Goal: Information Seeking & Learning: Learn about a topic

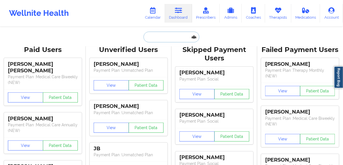
click at [153, 36] on input "text" at bounding box center [171, 37] width 56 height 11
paste input "[PERSON_NAME]"
type input "[PERSON_NAME]"
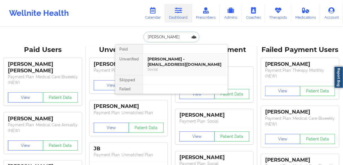
click at [156, 65] on div "[PERSON_NAME] - [EMAIL_ADDRESS][DOMAIN_NAME]" at bounding box center [185, 61] width 76 height 10
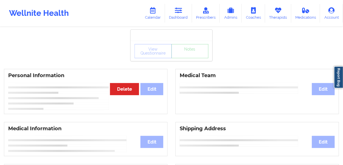
scroll to position [23, 0]
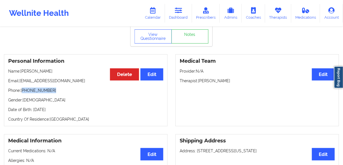
drag, startPoint x: 54, startPoint y: 92, endPoint x: 23, endPoint y: 90, distance: 31.3
click at [23, 90] on p "Phone: [PHONE_NUMBER]" at bounding box center [85, 90] width 155 height 6
copy p "[PHONE_NUMBER]"
click at [178, 15] on link "Dashboard" at bounding box center [178, 13] width 27 height 19
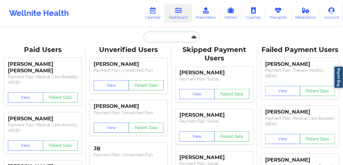
click at [171, 32] on input "text" at bounding box center [171, 37] width 56 height 11
paste input "[PERSON_NAME]"
type input "[PERSON_NAME]"
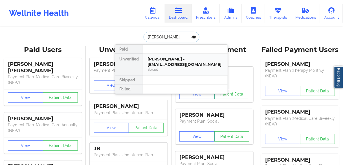
click at [164, 61] on div "[PERSON_NAME] - [EMAIL_ADDRESS][DOMAIN_NAME]" at bounding box center [185, 61] width 76 height 10
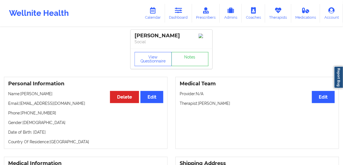
scroll to position [23, 0]
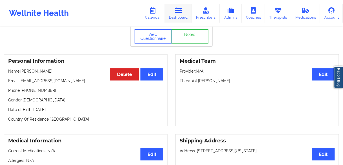
click at [179, 17] on link "Dashboard" at bounding box center [178, 13] width 27 height 19
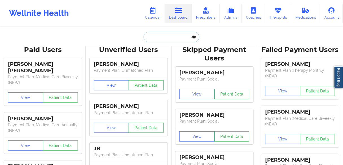
click at [160, 41] on input "text" at bounding box center [171, 37] width 56 height 11
paste input "[PERSON_NAME]"
type input "[PERSON_NAME]"
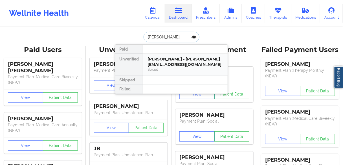
click at [152, 63] on div "[PERSON_NAME] - [PERSON_NAME][EMAIL_ADDRESS][DOMAIN_NAME]" at bounding box center [185, 61] width 76 height 10
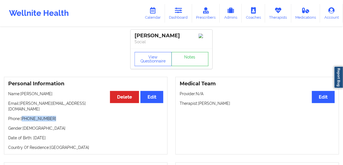
drag, startPoint x: 56, startPoint y: 115, endPoint x: 23, endPoint y: 115, distance: 33.5
click at [23, 116] on p "Phone: [PHONE_NUMBER]" at bounding box center [85, 119] width 155 height 6
copy p "[PHONE_NUMBER]"
click at [52, 96] on p "Name: [PERSON_NAME]" at bounding box center [85, 94] width 155 height 6
drag, startPoint x: 59, startPoint y: 93, endPoint x: 20, endPoint y: 93, distance: 39.2
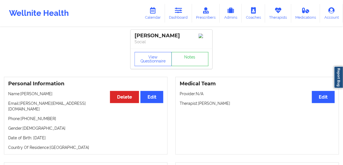
click at [20, 93] on p "Name: [PERSON_NAME]" at bounding box center [85, 94] width 155 height 6
copy p "[PERSON_NAME]"
drag, startPoint x: 78, startPoint y: 104, endPoint x: 20, endPoint y: 105, distance: 58.6
click at [20, 105] on p "Email: [PERSON_NAME][EMAIL_ADDRESS][DOMAIN_NAME]" at bounding box center [85, 105] width 155 height 11
copy p "[PERSON_NAME][EMAIL_ADDRESS][DOMAIN_NAME]"
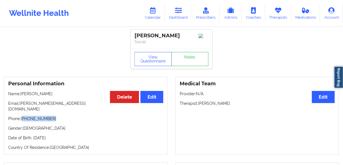
drag, startPoint x: 48, startPoint y: 113, endPoint x: 23, endPoint y: 113, distance: 25.4
click at [23, 116] on p "Phone: [PHONE_NUMBER]" at bounding box center [85, 119] width 155 height 6
copy p "[PHONE_NUMBER]"
click at [177, 11] on icon at bounding box center [178, 10] width 7 height 6
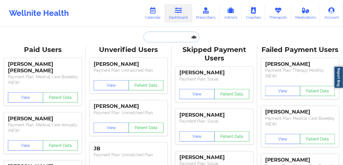
click at [158, 36] on input "text" at bounding box center [171, 37] width 56 height 11
paste input "[PERSON_NAME]"
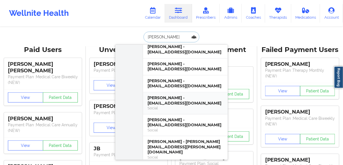
scroll to position [158, 0]
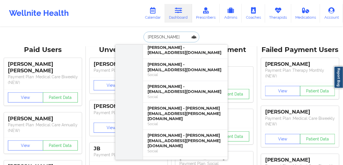
click at [147, 37] on input "[PERSON_NAME]" at bounding box center [171, 37] width 56 height 11
type input "[PERSON_NAME]"
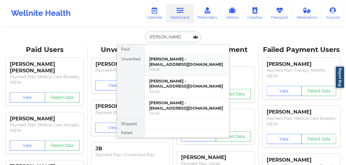
scroll to position [0, 0]
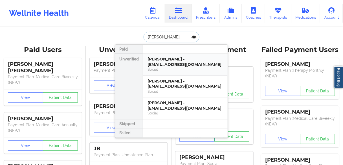
click at [172, 67] on div "Social" at bounding box center [185, 69] width 76 height 5
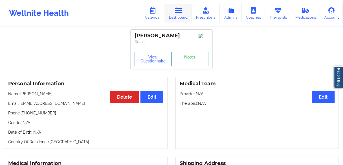
click at [173, 17] on link "Dashboard" at bounding box center [178, 13] width 27 height 19
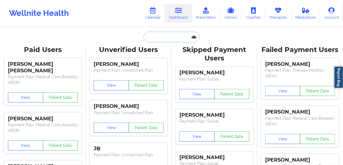
click at [158, 36] on input "text" at bounding box center [171, 37] width 56 height 11
paste input "[PERSON_NAME]"
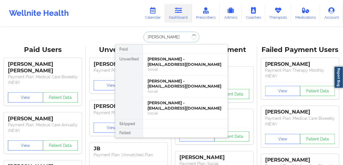
drag, startPoint x: 160, startPoint y: 39, endPoint x: 132, endPoint y: 39, distance: 28.2
click at [132, 39] on div "[PERSON_NAME] Paid Unverified [PERSON_NAME] - [EMAIL_ADDRESS][DOMAIN_NAME] Soci…" at bounding box center [171, 37] width 113 height 11
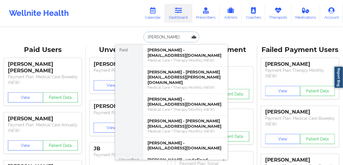
drag, startPoint x: 161, startPoint y: 36, endPoint x: 165, endPoint y: 37, distance: 3.9
click at [161, 36] on input "[PERSON_NAME]" at bounding box center [171, 37] width 56 height 11
click at [165, 37] on input "[PERSON_NAME]" at bounding box center [171, 37] width 56 height 11
paste input "[PERSON_NAME]"
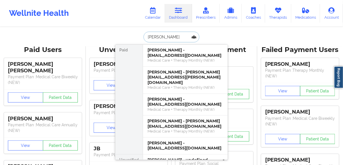
type input "[PERSON_NAME]"
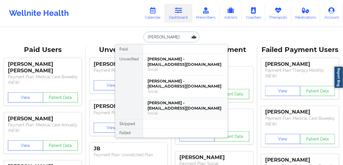
click at [166, 108] on div "[PERSON_NAME] - [EMAIL_ADDRESS][DOMAIN_NAME]" at bounding box center [185, 105] width 76 height 10
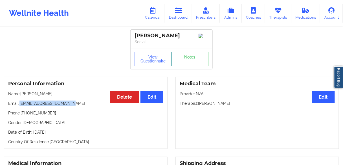
drag, startPoint x: 77, startPoint y: 102, endPoint x: 20, endPoint y: 103, distance: 57.2
click at [20, 103] on p "Email: [EMAIL_ADDRESS][DOMAIN_NAME]" at bounding box center [85, 103] width 155 height 6
copy p "[EMAIL_ADDRESS][DOMAIN_NAME]"
click at [63, 121] on p "Gender: [DEMOGRAPHIC_DATA]" at bounding box center [85, 122] width 155 height 6
drag, startPoint x: 78, startPoint y: 104, endPoint x: 20, endPoint y: 103, distance: 58.1
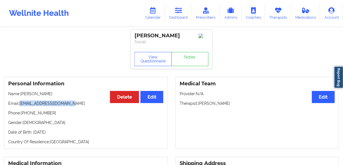
click at [20, 103] on p "Email: [EMAIL_ADDRESS][DOMAIN_NAME]" at bounding box center [85, 103] width 155 height 6
copy p "[EMAIL_ADDRESS][DOMAIN_NAME]"
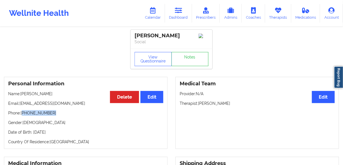
drag, startPoint x: 59, startPoint y: 111, endPoint x: 23, endPoint y: 112, distance: 36.7
click at [23, 112] on div "Personal Information Edit Delete Name: [PERSON_NAME] Email: [EMAIL_ADDRESS][DOM…" at bounding box center [85, 113] width 163 height 72
copy p "[PHONE_NUMBER]"
drag, startPoint x: 231, startPoint y: 104, endPoint x: 199, endPoint y: 104, distance: 32.1
click at [199, 104] on p "Therapist: [PERSON_NAME]" at bounding box center [256, 103] width 155 height 6
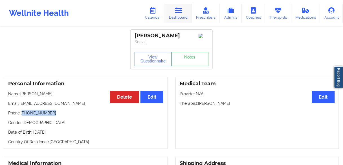
copy p "[PERSON_NAME]"
click at [158, 18] on link "Calendar" at bounding box center [153, 13] width 24 height 19
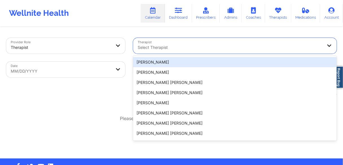
drag, startPoint x: 155, startPoint y: 42, endPoint x: 152, endPoint y: 57, distance: 14.9
click at [152, 54] on div "20 results available. Use Up and Down to choose options, press Enter to select …" at bounding box center [234, 46] width 203 height 16
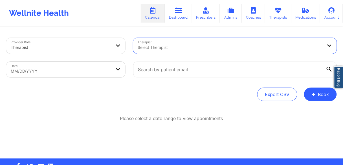
click at [151, 48] on div at bounding box center [230, 47] width 185 height 7
paste input "[PERSON_NAME]"
type input "[PERSON_NAME]"
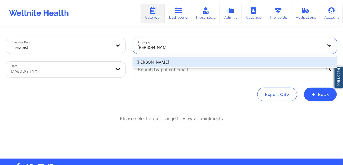
click at [148, 63] on div "[PERSON_NAME]" at bounding box center [234, 62] width 203 height 10
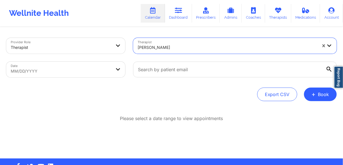
click at [17, 72] on body "Wellnite Health Calendar Dashboard Prescribers Admins Coaches Therapists Medica…" at bounding box center [171, 82] width 343 height 165
select select "2025-8"
select select "2025-9"
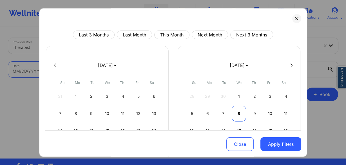
click at [238, 114] on div "8" at bounding box center [239, 113] width 14 height 16
select select "2025-9"
select select "2025-10"
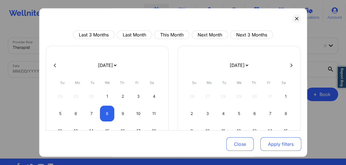
select select "2025-9"
select select "2025-10"
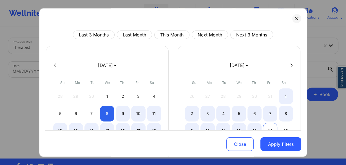
select select "2025-9"
select select "2025-10"
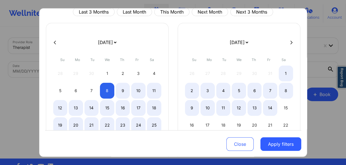
select select "2025-9"
select select "2025-10"
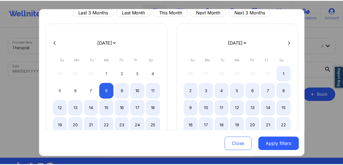
scroll to position [45, 0]
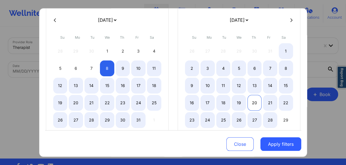
select select "2025-9"
select select "2025-10"
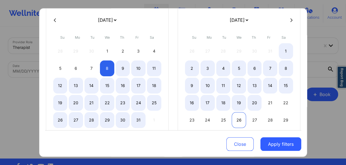
select select "2025-9"
select select "2025-10"
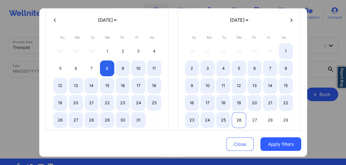
click at [235, 118] on div "26" at bounding box center [239, 120] width 14 height 16
select select "2025-9"
select select "2025-10"
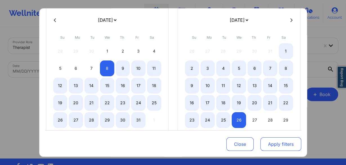
click at [275, 145] on button "Apply filters" at bounding box center [281, 144] width 41 height 14
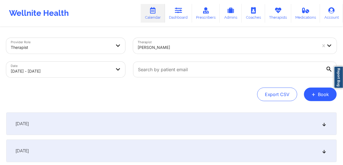
click at [52, 124] on div "[DATE]" at bounding box center [171, 123] width 330 height 23
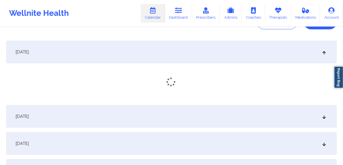
scroll to position [90, 0]
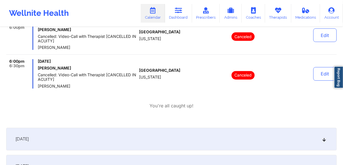
drag, startPoint x: 37, startPoint y: 137, endPoint x: 40, endPoint y: 137, distance: 3.4
click at [29, 137] on span "[DATE]" at bounding box center [21, 139] width 13 height 6
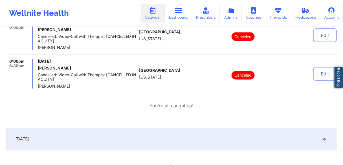
scroll to position [293, 0]
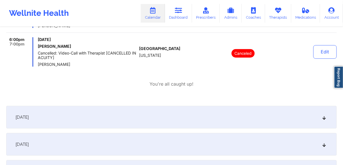
click at [29, 116] on span "[DATE]" at bounding box center [21, 117] width 13 height 6
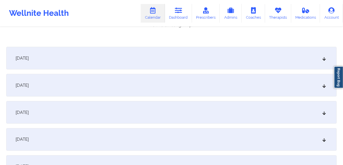
click at [29, 55] on span "[DATE]" at bounding box center [21, 58] width 13 height 6
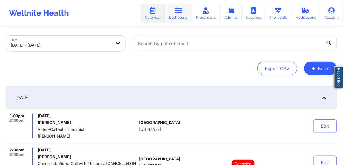
scroll to position [0, 0]
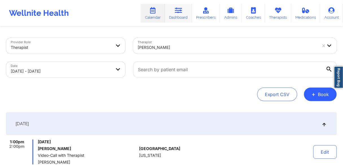
click at [180, 18] on link "Dashboard" at bounding box center [178, 13] width 27 height 19
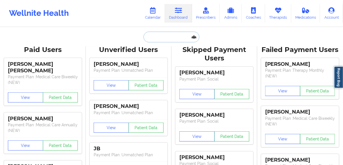
click at [158, 39] on input "text" at bounding box center [171, 37] width 56 height 11
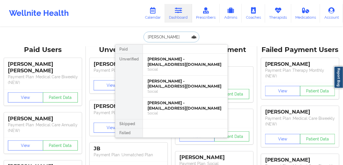
type input "[PERSON_NAME]"
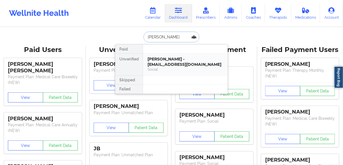
click at [161, 61] on div "[PERSON_NAME] - [EMAIL_ADDRESS][DOMAIN_NAME]" at bounding box center [185, 61] width 76 height 10
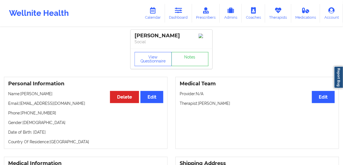
drag, startPoint x: 233, startPoint y: 105, endPoint x: 199, endPoint y: 104, distance: 34.7
click at [199, 104] on p "Therapist: [PERSON_NAME]" at bounding box center [256, 103] width 155 height 6
copy p "[PERSON_NAME]"
drag, startPoint x: 178, startPoint y: 15, endPoint x: 168, endPoint y: 19, distance: 10.6
click at [178, 15] on link "Dashboard" at bounding box center [178, 13] width 27 height 19
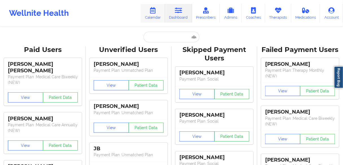
click at [151, 19] on link "Calendar" at bounding box center [153, 13] width 24 height 19
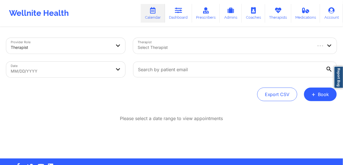
click at [166, 43] on div "Select Therapist" at bounding box center [222, 46] width 179 height 16
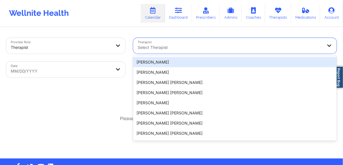
paste input "[PERSON_NAME]"
type input "[PERSON_NAME]"
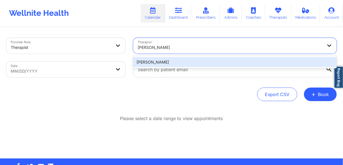
click at [162, 63] on div "[PERSON_NAME]" at bounding box center [234, 62] width 203 height 10
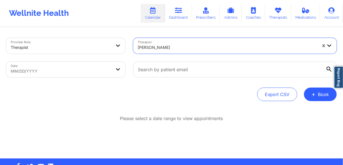
select select "2025-8"
select select "2025-9"
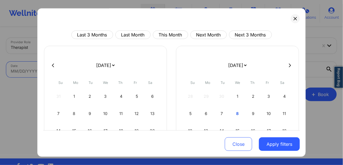
click at [69, 71] on body "Wellnite Health Calendar Dashboard Prescribers Admins Coaches Therapists Medica…" at bounding box center [171, 82] width 343 height 165
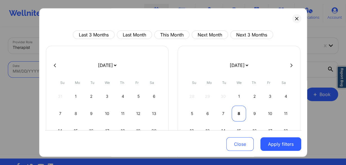
click at [238, 114] on div "8" at bounding box center [239, 113] width 14 height 16
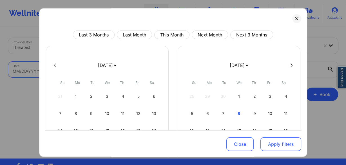
select select "2025-9"
select select "2025-10"
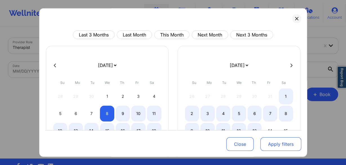
click at [269, 141] on button "Apply filters" at bounding box center [281, 144] width 41 height 14
select select "2025-9"
select select "2025-10"
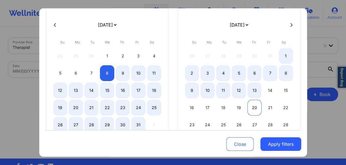
select select "2025-9"
select select "2025-10"
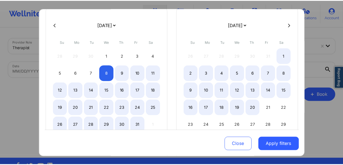
scroll to position [68, 0]
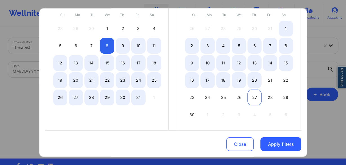
select select "2025-9"
select select "2025-10"
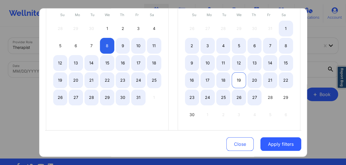
select select "2025-9"
select select "2025-10"
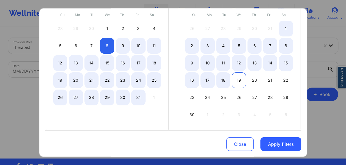
click at [238, 84] on div "19" at bounding box center [239, 80] width 14 height 16
select select "2025-9"
select select "2025-10"
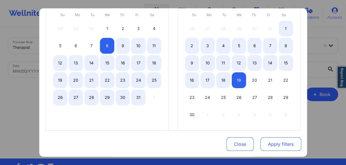
click at [280, 147] on button "Apply filters" at bounding box center [281, 144] width 41 height 14
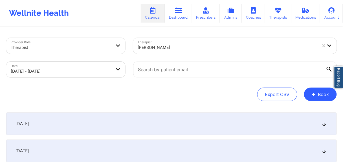
click at [52, 119] on div "[DATE]" at bounding box center [171, 123] width 330 height 23
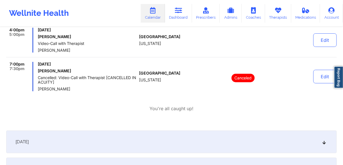
scroll to position [518, 0]
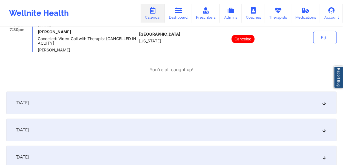
click at [51, 99] on div "[DATE]" at bounding box center [171, 102] width 330 height 23
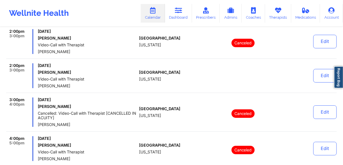
scroll to position [1082, 0]
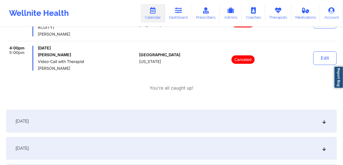
click at [122, 124] on div "[DATE]" at bounding box center [171, 121] width 330 height 23
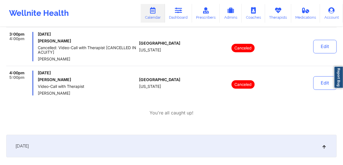
scroll to position [1014, 0]
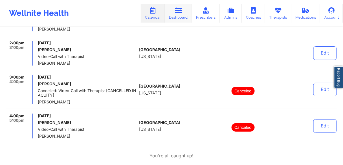
click at [177, 15] on link "Dashboard" at bounding box center [178, 13] width 27 height 19
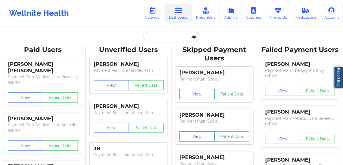
click at [180, 36] on input "text" at bounding box center [171, 37] width 56 height 11
paste input "[PERSON_NAME]"
type input "[PERSON_NAME]"
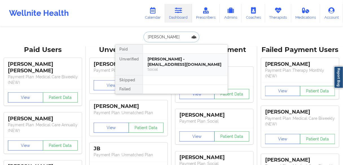
click at [165, 67] on div "Social" at bounding box center [185, 69] width 76 height 5
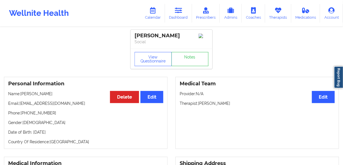
drag, startPoint x: 230, startPoint y: 105, endPoint x: 198, endPoint y: 104, distance: 31.9
click at [198, 104] on p "Therapist: [PERSON_NAME]" at bounding box center [256, 103] width 155 height 6
drag, startPoint x: 157, startPoint y: 15, endPoint x: 157, endPoint y: 22, distance: 7.3
click at [157, 15] on link "Calendar" at bounding box center [153, 13] width 24 height 19
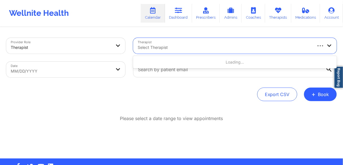
click at [181, 48] on div at bounding box center [225, 47] width 174 height 7
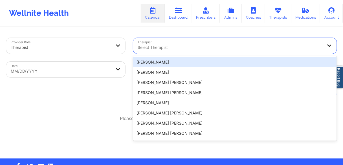
paste input "[PERSON_NAME]"
type input "[PERSON_NAME]"
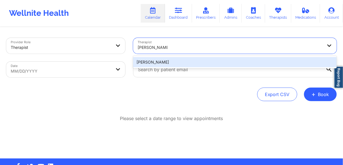
click at [154, 63] on div "[PERSON_NAME]" at bounding box center [234, 62] width 203 height 10
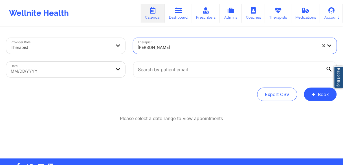
click at [56, 72] on body "Wellnite Health Calendar Dashboard Prescribers Admins Coaches Therapists Medica…" at bounding box center [171, 82] width 343 height 165
select select "2025-8"
select select "2025-9"
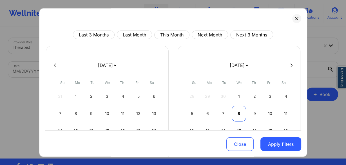
click at [237, 112] on div "8" at bounding box center [239, 113] width 14 height 16
select select "2025-9"
select select "2025-10"
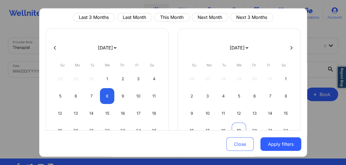
select select "2025-9"
select select "2025-10"
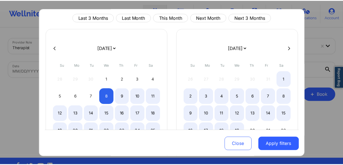
scroll to position [45, 0]
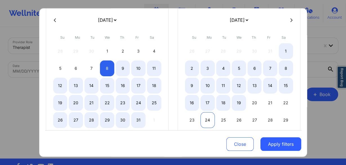
select select "2025-9"
select select "2025-10"
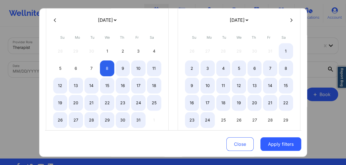
select select "2025-9"
select select "2025-10"
select select "2025-9"
select select "2025-10"
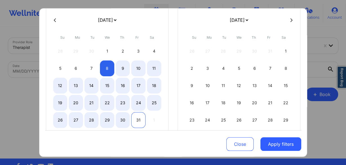
drag, startPoint x: 132, startPoint y: 121, endPoint x: 144, endPoint y: 121, distance: 11.3
click at [132, 121] on div "31" at bounding box center [138, 120] width 14 height 16
select select "2025-9"
select select "2025-10"
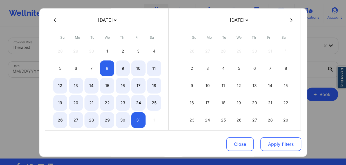
click at [274, 142] on button "Apply filters" at bounding box center [281, 144] width 41 height 14
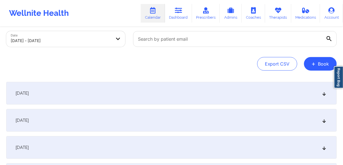
scroll to position [68, 0]
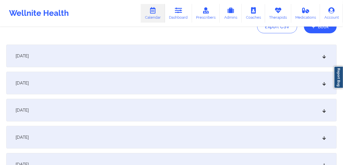
click at [72, 59] on div "[DATE]" at bounding box center [171, 56] width 330 height 23
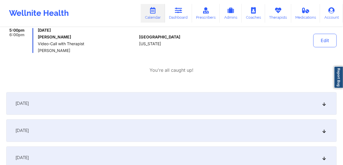
scroll to position [293, 0]
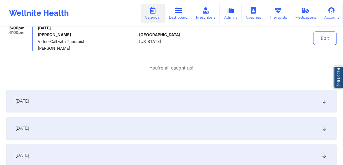
click at [29, 99] on span "[DATE]" at bounding box center [21, 101] width 13 height 6
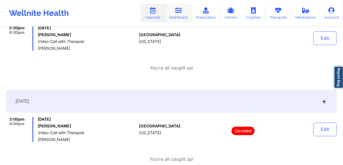
click at [177, 15] on link "Dashboard" at bounding box center [178, 13] width 27 height 19
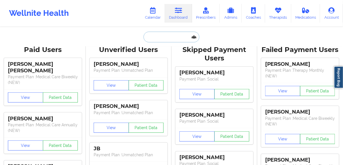
click at [163, 41] on input "text" at bounding box center [171, 37] width 56 height 11
paste input "[US_STATE][PERSON_NAME]"
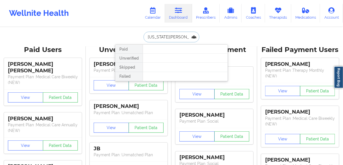
drag, startPoint x: 188, startPoint y: 36, endPoint x: 132, endPoint y: 34, distance: 56.7
click at [132, 34] on div "[US_STATE][PERSON_NAME] Paid Unverified Skipped Failed" at bounding box center [171, 37] width 113 height 11
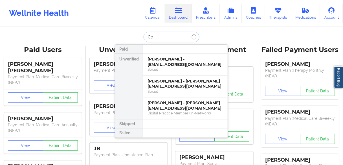
type input "C"
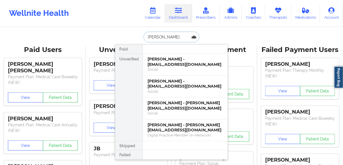
type input "[PERSON_NAME]"
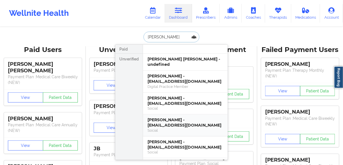
click at [165, 123] on div "[PERSON_NAME] - [EMAIL_ADDRESS][DOMAIN_NAME]" at bounding box center [185, 122] width 76 height 10
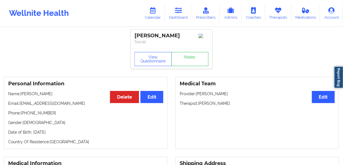
drag, startPoint x: 236, startPoint y: 103, endPoint x: 198, endPoint y: 105, distance: 37.2
click at [198, 105] on p "Therapist: [PERSON_NAME]" at bounding box center [256, 103] width 155 height 6
click at [156, 17] on link "Calendar" at bounding box center [153, 13] width 24 height 19
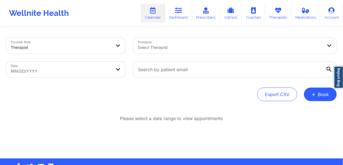
click at [149, 47] on div at bounding box center [230, 47] width 185 height 7
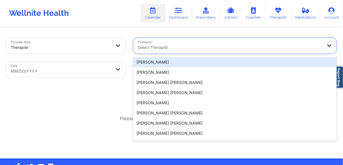
paste input "[PERSON_NAME]"
type input "[PERSON_NAME]"
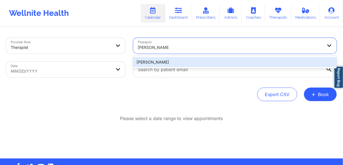
click at [155, 65] on div "[PERSON_NAME]" at bounding box center [234, 62] width 203 height 10
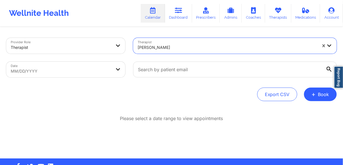
click at [59, 72] on body "Wellnite Health Calendar Dashboard Prescribers Admins Coaches Therapists Medica…" at bounding box center [171, 82] width 343 height 165
select select "2025-8"
select select "2025-9"
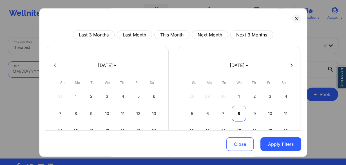
click at [237, 113] on div "8" at bounding box center [239, 113] width 14 height 16
select select "2025-9"
select select "2025-10"
select select "2025-9"
select select "2025-10"
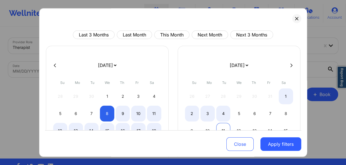
select select "2025-9"
select select "2025-10"
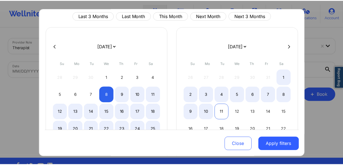
scroll to position [45, 0]
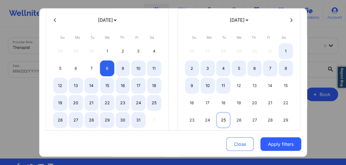
select select "2025-9"
select select "2025-10"
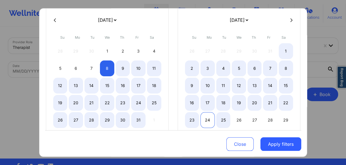
select select "2025-9"
select select "2025-10"
select select "2025-9"
select select "2025-10"
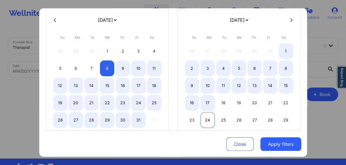
select select "2025-9"
select select "2025-10"
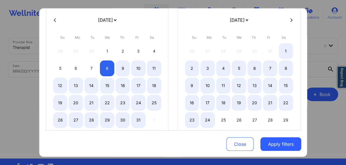
drag, startPoint x: 205, startPoint y: 118, endPoint x: 264, endPoint y: 133, distance: 60.5
click at [206, 118] on div "24" at bounding box center [208, 120] width 14 height 16
select select "2025-9"
select select "2025-10"
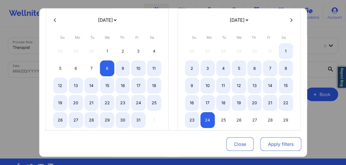
click at [276, 142] on button "Apply filters" at bounding box center [281, 144] width 41 height 14
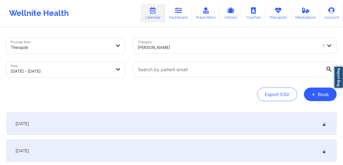
click at [52, 121] on div "[DATE]" at bounding box center [171, 123] width 330 height 23
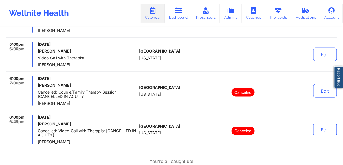
scroll to position [225, 0]
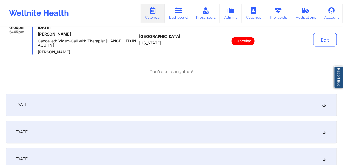
drag, startPoint x: 37, startPoint y: 107, endPoint x: 42, endPoint y: 107, distance: 4.2
click at [29, 107] on span "[DATE]" at bounding box center [21, 105] width 13 height 6
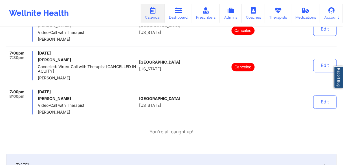
scroll to position [383, 0]
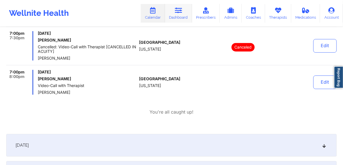
click at [177, 16] on link "Dashboard" at bounding box center [178, 13] width 27 height 19
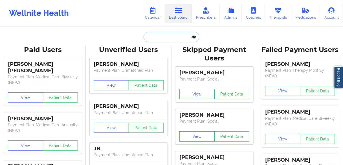
click at [163, 37] on input "text" at bounding box center [171, 37] width 56 height 11
paste input "[PERSON_NAME] [PERSON_NAME]"
type input "[PERSON_NAME] [PERSON_NAME]"
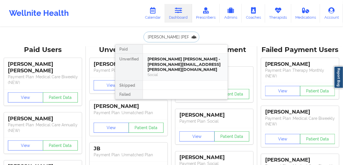
click at [163, 64] on div "[PERSON_NAME] [PERSON_NAME] - [PERSON_NAME][EMAIL_ADDRESS][PERSON_NAME][DOMAIN_…" at bounding box center [185, 64] width 76 height 16
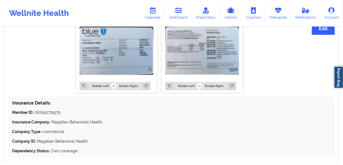
scroll to position [406, 0]
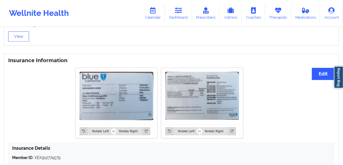
click at [127, 92] on img at bounding box center [116, 96] width 74 height 48
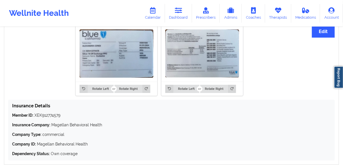
scroll to position [451, 0]
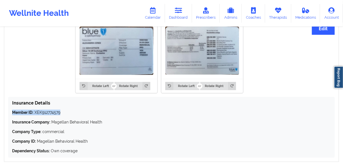
drag, startPoint x: 66, startPoint y: 105, endPoint x: 3, endPoint y: 105, distance: 62.6
click at [3, 105] on div "Insurance Information Edit Rotate Left Rotate Right Rotate Left Rotate Right In…" at bounding box center [171, 84] width 343 height 153
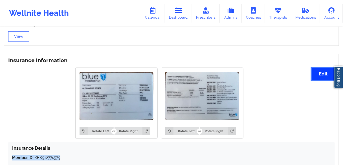
click at [322, 69] on button "Edit" at bounding box center [323, 74] width 23 height 12
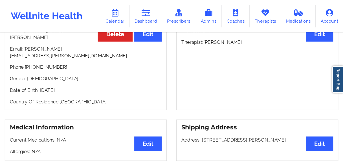
scroll to position [75, 0]
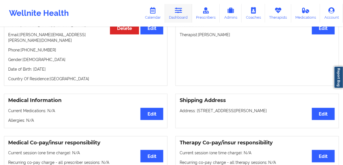
click at [178, 16] on link "Dashboard" at bounding box center [178, 13] width 27 height 19
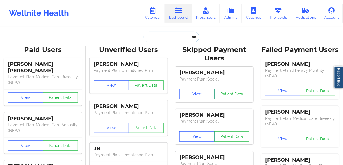
click at [159, 33] on input "text" at bounding box center [171, 37] width 56 height 11
paste input "[PERSON_NAME]"
type input "[PERSON_NAME]"
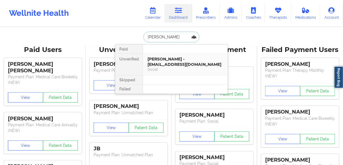
click at [165, 61] on div "[PERSON_NAME] - [EMAIL_ADDRESS][DOMAIN_NAME]" at bounding box center [185, 61] width 76 height 10
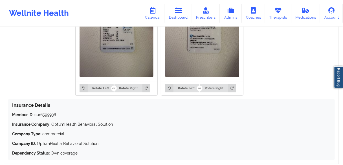
scroll to position [473, 0]
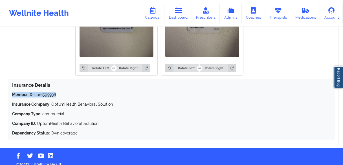
drag, startPoint x: 47, startPoint y: 95, endPoint x: 9, endPoint y: 94, distance: 37.8
click at [9, 94] on div "Insurance Details Member ID: cur6599936 Insurance Company: OptumHealth Behavior…" at bounding box center [171, 109] width 326 height 61
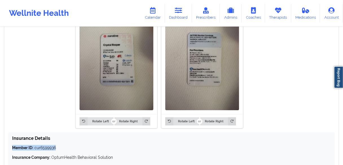
scroll to position [428, 0]
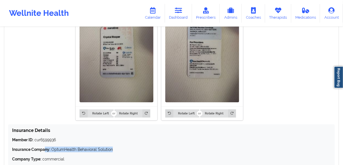
drag, startPoint x: 118, startPoint y: 149, endPoint x: 56, endPoint y: 141, distance: 61.7
click at [48, 144] on div "Member ID: cur6599936 Insurance Company: OptumHealth Behavioral Solution Compan…" at bounding box center [171, 159] width 318 height 44
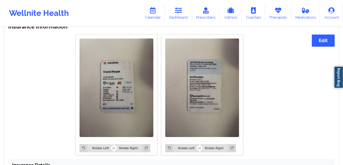
scroll to position [367, 0]
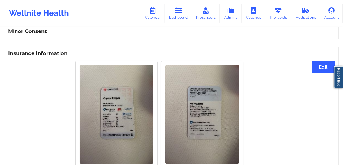
click at [125, 104] on img at bounding box center [116, 114] width 74 height 98
click at [320, 69] on button "Edit" at bounding box center [323, 67] width 23 height 12
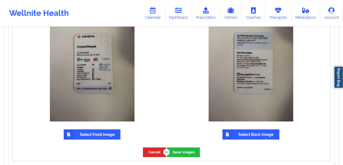
scroll to position [457, 0]
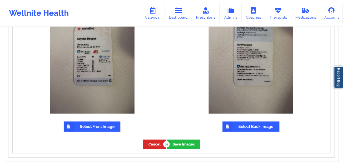
click at [103, 87] on img at bounding box center [92, 57] width 85 height 113
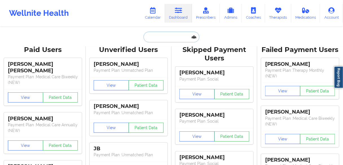
click at [179, 35] on input "text" at bounding box center [171, 37] width 56 height 11
paste input "[PERSON_NAME]"
type input "[PERSON_NAME]"
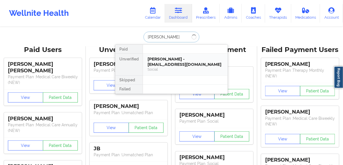
click at [166, 61] on div "[PERSON_NAME] - [EMAIL_ADDRESS][DOMAIN_NAME]" at bounding box center [185, 61] width 76 height 10
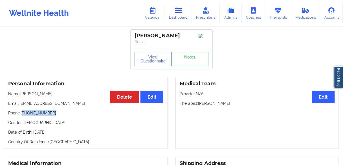
drag, startPoint x: 56, startPoint y: 114, endPoint x: 23, endPoint y: 115, distance: 33.6
click at [23, 115] on p "Phone: [PHONE_NUMBER]" at bounding box center [85, 113] width 155 height 6
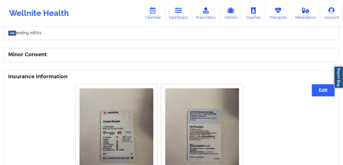
scroll to position [383, 0]
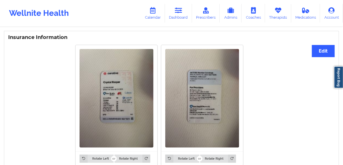
click at [127, 107] on img at bounding box center [116, 98] width 74 height 98
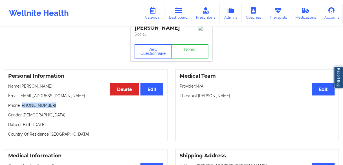
scroll to position [0, 0]
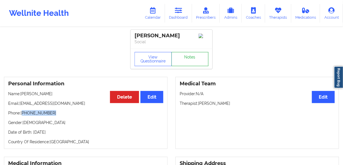
click at [189, 61] on link "Notes" at bounding box center [189, 59] width 37 height 14
click at [159, 62] on button "View Questionnaire" at bounding box center [152, 59] width 37 height 14
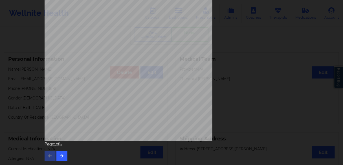
scroll to position [45, 0]
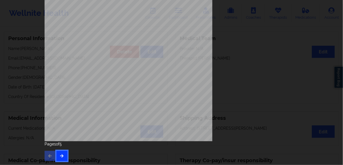
click at [57, 156] on button "button" at bounding box center [61, 155] width 11 height 10
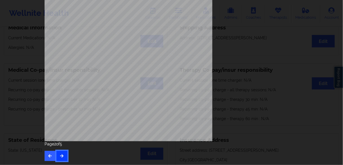
click at [56, 154] on button "button" at bounding box center [61, 155] width 11 height 10
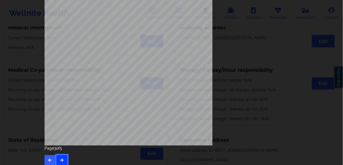
scroll to position [104, 0]
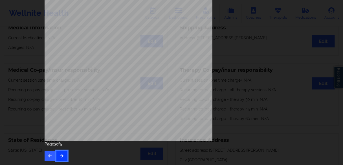
click at [61, 154] on icon "button" at bounding box center [61, 155] width 5 height 3
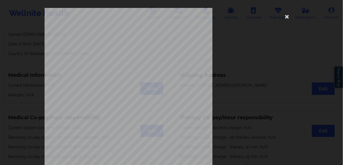
scroll to position [45, 0]
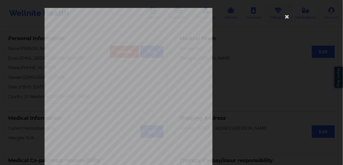
click at [285, 16] on icon at bounding box center [286, 16] width 9 height 9
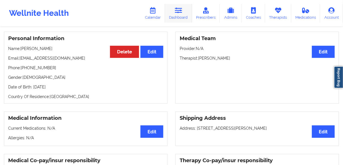
click at [178, 17] on link "Dashboard" at bounding box center [178, 13] width 27 height 19
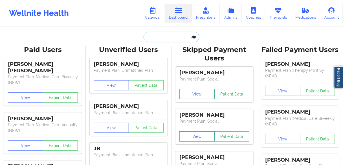
click at [167, 36] on input "text" at bounding box center [171, 37] width 56 height 11
paste input "[PERSON_NAME]"
type input "[PERSON_NAME]"
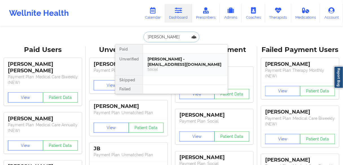
click at [168, 60] on div "[PERSON_NAME] - [EMAIL_ADDRESS][DOMAIN_NAME]" at bounding box center [185, 61] width 76 height 10
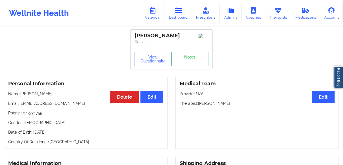
click at [34, 115] on p "Phone: [PHONE_NUMBER]" at bounding box center [85, 113] width 155 height 6
click at [174, 14] on link "Dashboard" at bounding box center [178, 13] width 27 height 19
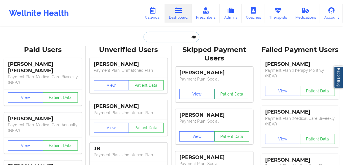
click at [161, 42] on input "text" at bounding box center [171, 37] width 56 height 11
paste input "[PERSON_NAME]"
type input "[PERSON_NAME]"
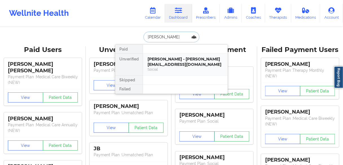
click at [161, 63] on div "[PERSON_NAME] - [PERSON_NAME][EMAIL_ADDRESS][DOMAIN_NAME]" at bounding box center [185, 61] width 76 height 10
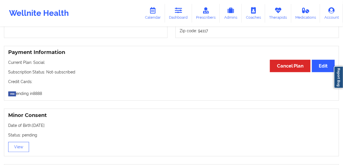
scroll to position [258, 0]
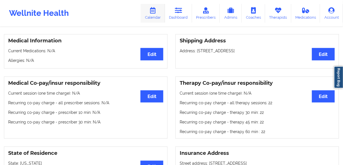
click at [155, 12] on icon at bounding box center [152, 10] width 7 height 6
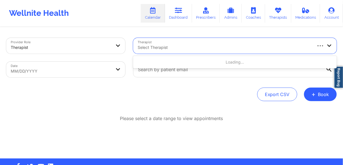
click at [159, 46] on div at bounding box center [225, 47] width 174 height 7
paste input "[PERSON_NAME] [PERSON_NAME]"
type input "[PERSON_NAME] [PERSON_NAME]"
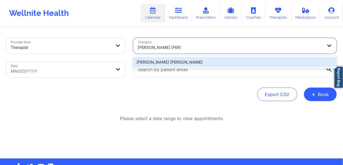
click at [153, 64] on div "[PERSON_NAME] [PERSON_NAME]" at bounding box center [234, 62] width 203 height 10
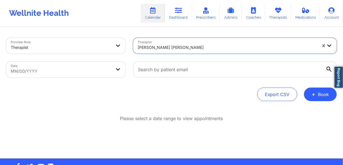
select select "2025-8"
select select "2025-9"
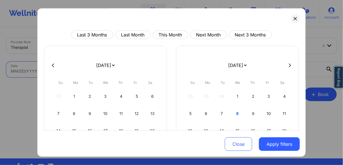
click at [88, 73] on body "Wellnite Health Calendar Dashboard Prescribers Admins Coaches Therapists Medica…" at bounding box center [171, 82] width 343 height 165
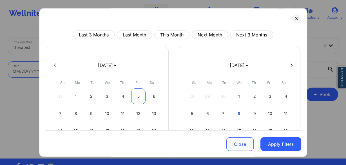
click at [141, 95] on div "5" at bounding box center [138, 96] width 14 height 16
select select "2025-8"
select select "2025-9"
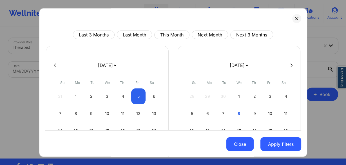
select select "2025-8"
select select "2025-9"
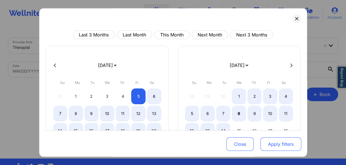
click at [280, 144] on button "Apply filters" at bounding box center [281, 144] width 41 height 14
select select "2025-8"
select select "2025-9"
click at [222, 123] on div "14" at bounding box center [223, 131] width 14 height 16
select select "2025-8"
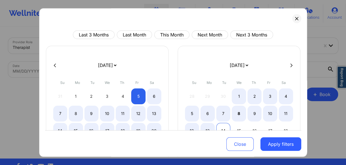
select select "2025-9"
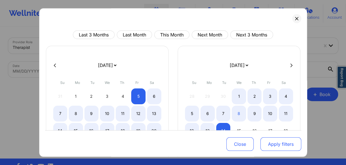
click at [273, 147] on button "Apply filters" at bounding box center [281, 144] width 41 height 14
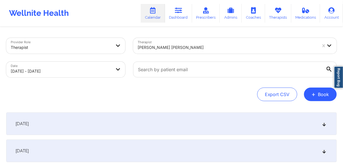
click at [29, 125] on span "[DATE]" at bounding box center [21, 124] width 13 height 6
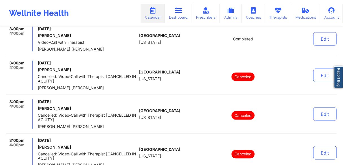
scroll to position [158, 0]
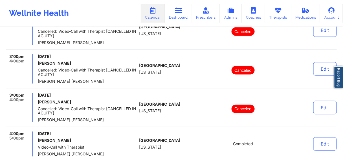
click at [60, 64] on h6 "[PERSON_NAME]" at bounding box center [87, 63] width 99 height 5
click at [64, 65] on h6 "[PERSON_NAME]" at bounding box center [87, 63] width 99 height 5
click at [68, 62] on h6 "[PERSON_NAME]" at bounding box center [87, 63] width 99 height 5
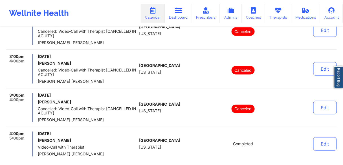
drag, startPoint x: 76, startPoint y: 64, endPoint x: 36, endPoint y: 63, distance: 40.6
click at [36, 63] on div "3:00pm 4:00pm [DATE] [PERSON_NAME] Cancelled: Video-Call with Therapist [CANCEL…" at bounding box center [71, 68] width 130 height 29
click at [181, 15] on link "Dashboard" at bounding box center [178, 13] width 27 height 19
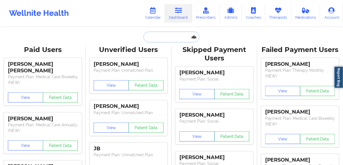
click at [166, 36] on input "text" at bounding box center [171, 37] width 56 height 11
paste input "[PERSON_NAME]"
type input "[PERSON_NAME]"
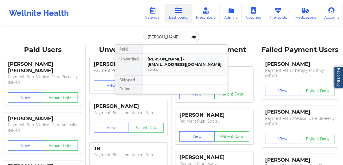
click at [156, 63] on div "[PERSON_NAME] - [EMAIL_ADDRESS][DOMAIN_NAME]" at bounding box center [185, 61] width 76 height 10
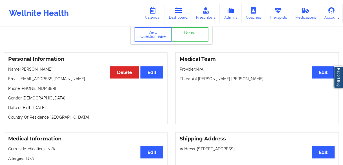
scroll to position [45, 0]
